Goal: Task Accomplishment & Management: Use online tool/utility

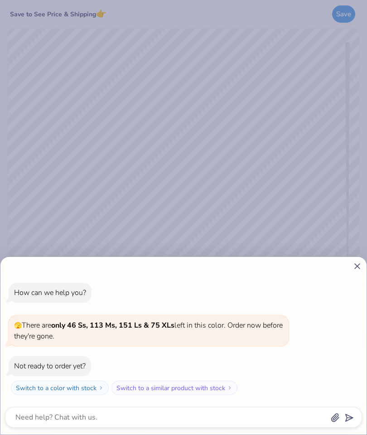
click at [353, 266] on icon at bounding box center [358, 267] width 10 height 10
type textarea "x"
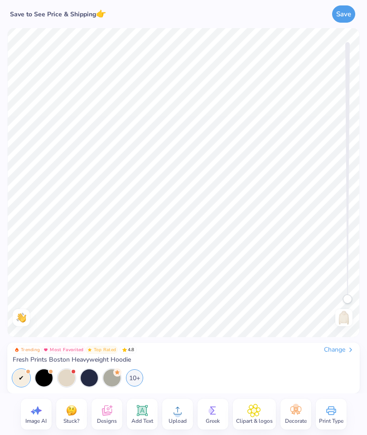
click at [333, 354] on div "Change" at bounding box center [339, 350] width 30 height 8
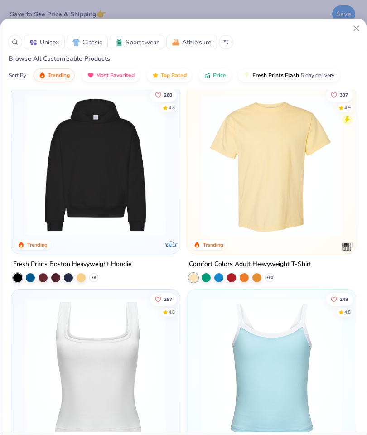
scroll to position [419, 0]
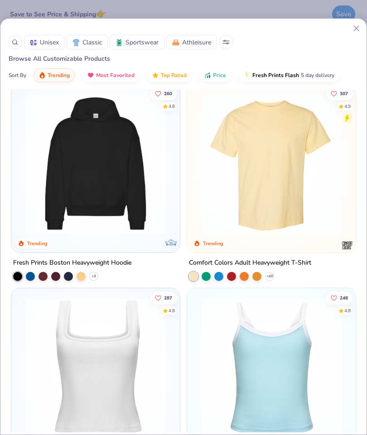
click at [280, 207] on img at bounding box center [271, 163] width 151 height 141
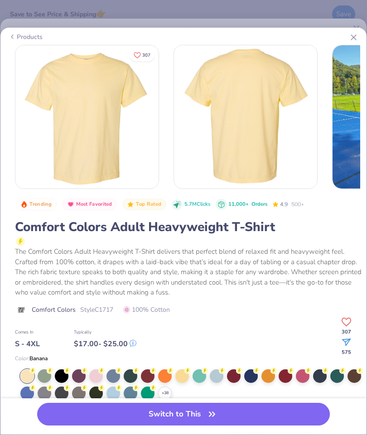
click at [233, 416] on button "Switch to This" at bounding box center [183, 414] width 293 height 23
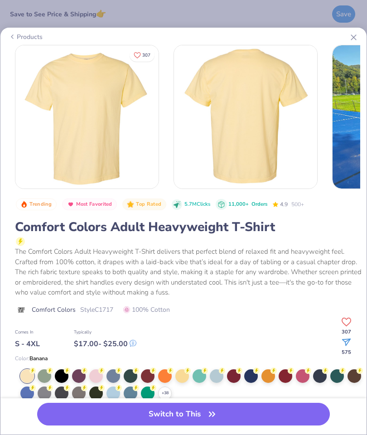
click at [45, 398] on div at bounding box center [45, 394] width 14 height 14
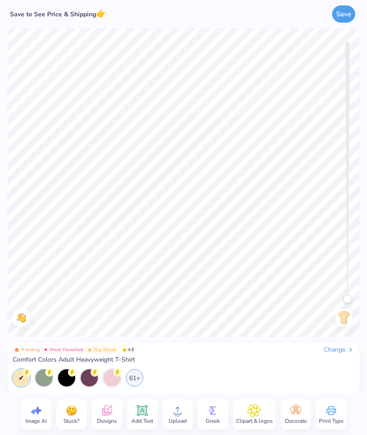
click at [42, 379] on div at bounding box center [43, 378] width 17 height 17
click at [140, 372] on div "61+" at bounding box center [134, 378] width 17 height 17
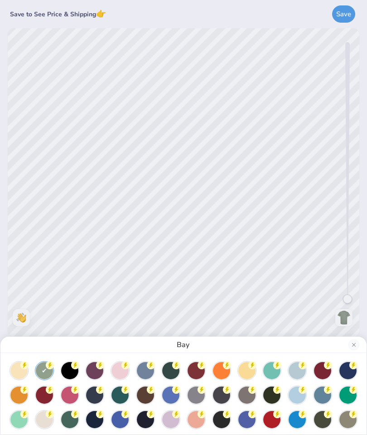
click at [202, 395] on div at bounding box center [196, 395] width 17 height 17
click at [45, 418] on div at bounding box center [44, 419] width 17 height 17
click at [353, 344] on button "Close" at bounding box center [354, 345] width 11 height 11
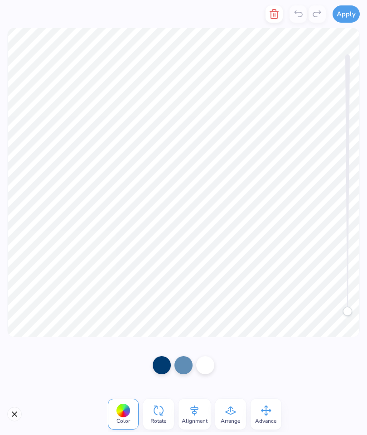
click at [263, 410] on icon at bounding box center [266, 411] width 14 height 14
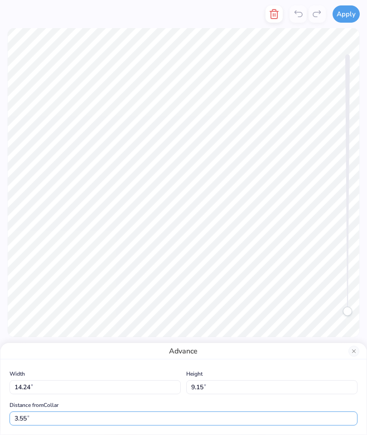
click at [264, 413] on input "3.55" at bounding box center [184, 419] width 348 height 14
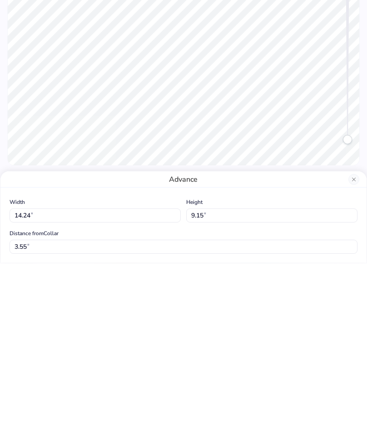
click at [351, 346] on button "Close" at bounding box center [354, 351] width 11 height 11
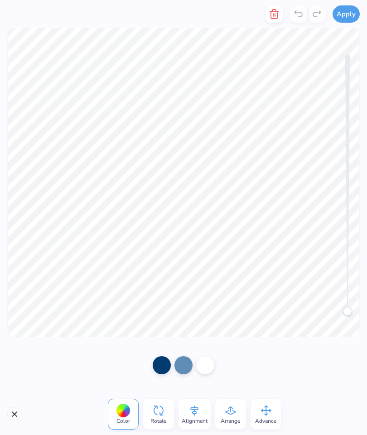
click at [197, 413] on icon at bounding box center [195, 411] width 14 height 14
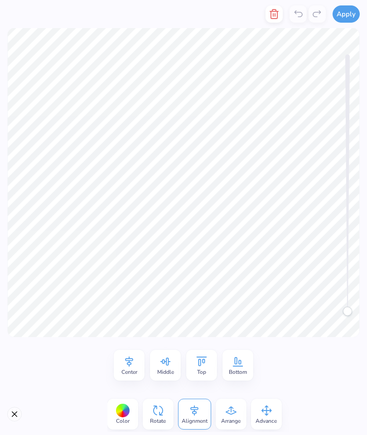
click at [172, 363] on icon at bounding box center [166, 362] width 14 height 14
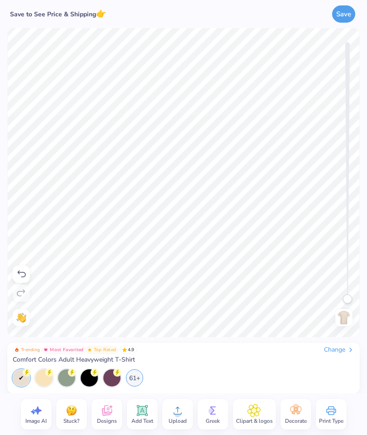
click at [168, 364] on div "Trending Most Favorited Top Rated 4.9 Change Comfort Colors Adult Heavyweight T…" at bounding box center [184, 355] width 342 height 18
